Goal: Navigation & Orientation: Go to known website

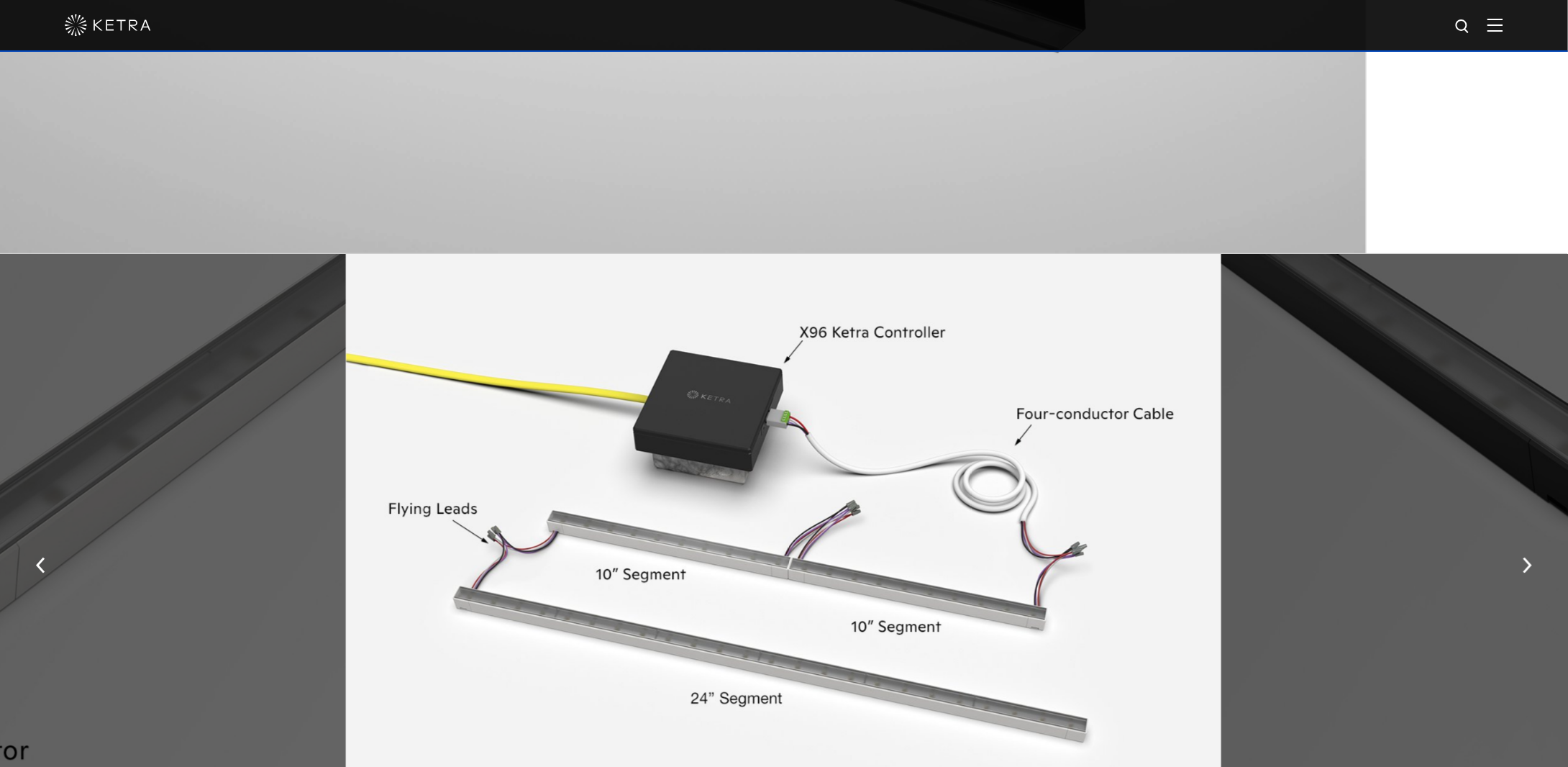
click at [119, 25] on img at bounding box center [107, 25] width 86 height 22
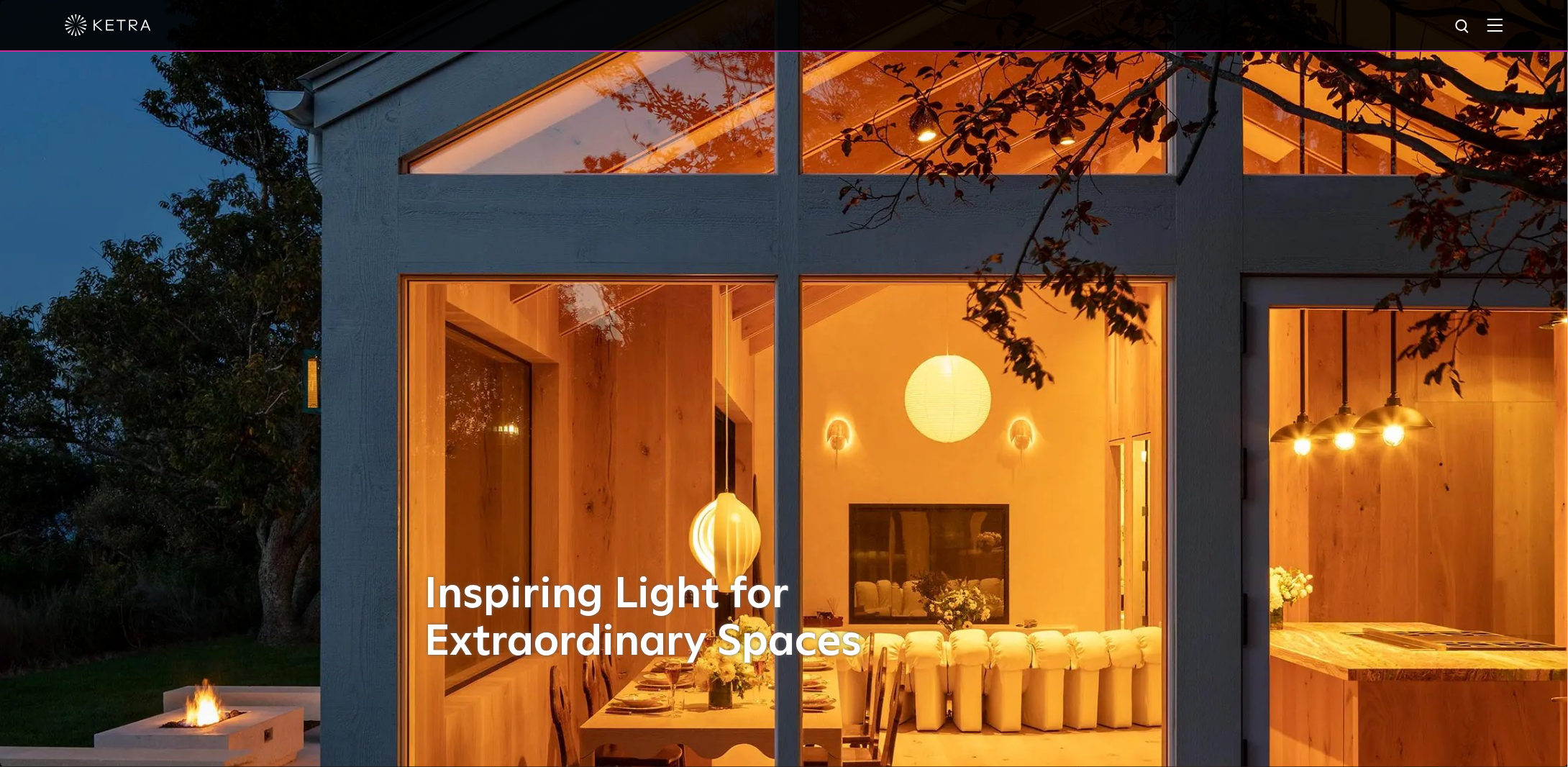
click at [91, 19] on link at bounding box center [107, 25] width 86 height 13
